Goal: Task Accomplishment & Management: Manage account settings

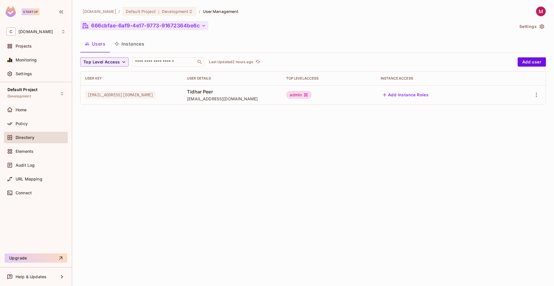
click at [122, 29] on button "666cbfae-6af9-4e17-9773-91672364be6c" at bounding box center [144, 25] width 128 height 9
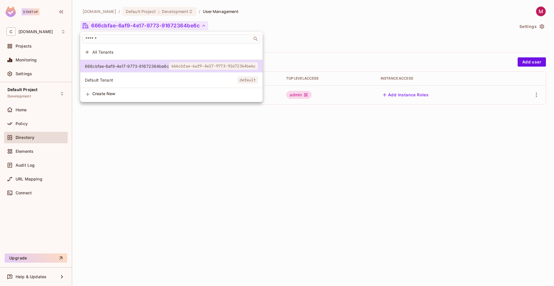
click at [110, 51] on span "All Tenants" at bounding box center [175, 51] width 166 height 5
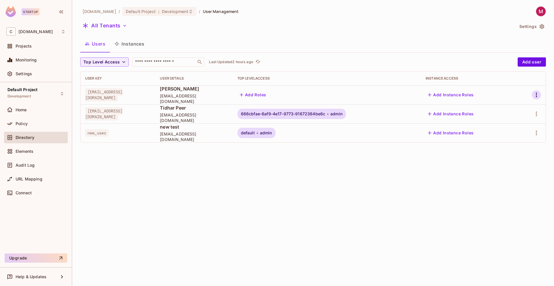
click at [534, 94] on icon "button" at bounding box center [536, 94] width 7 height 7
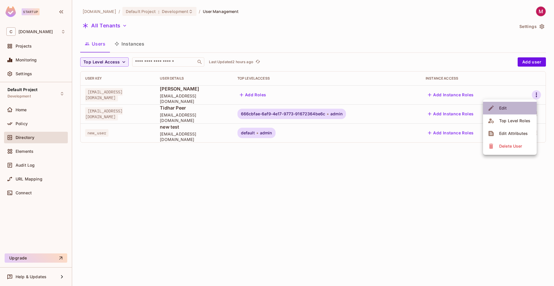
click at [502, 107] on div "Edit" at bounding box center [503, 108] width 8 height 6
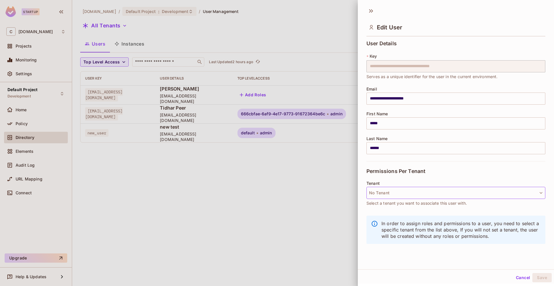
click at [397, 196] on button "No Tenant" at bounding box center [455, 193] width 179 height 12
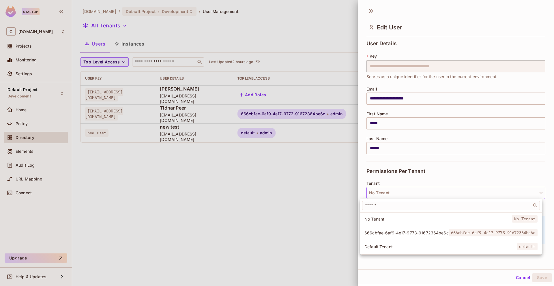
click at [393, 232] on span "666cbfae-6af9-4e17-9773-91672364be6c" at bounding box center [406, 232] width 84 height 5
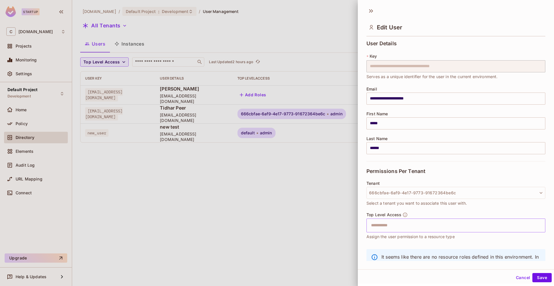
click at [392, 230] on input "text" at bounding box center [450, 226] width 166 height 12
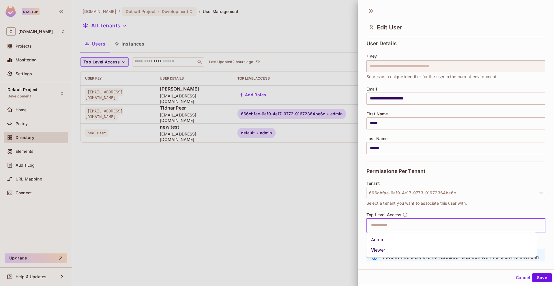
click at [389, 238] on li "Admin" at bounding box center [451, 240] width 170 height 10
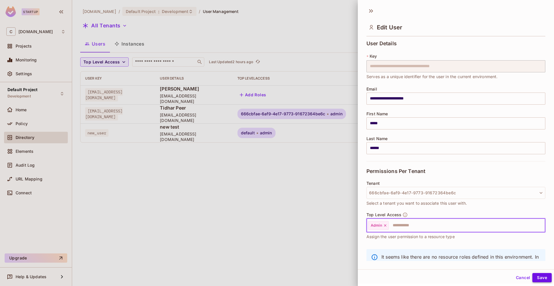
click at [541, 278] on button "Save" at bounding box center [541, 277] width 19 height 9
